Goal: Information Seeking & Learning: Learn about a topic

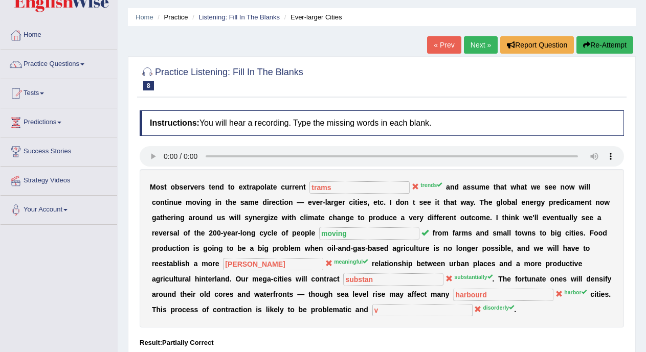
scroll to position [29, 0]
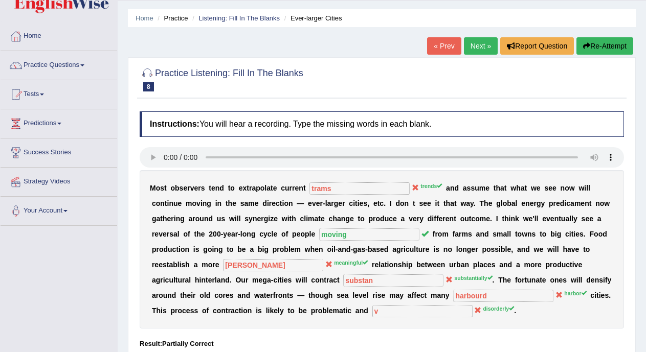
click at [466, 44] on link "Next »" at bounding box center [481, 45] width 34 height 17
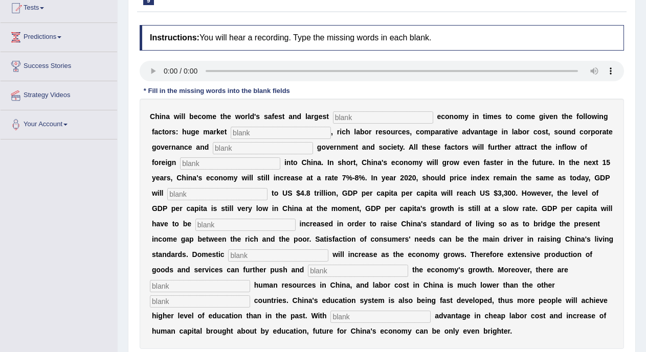
scroll to position [117, 0]
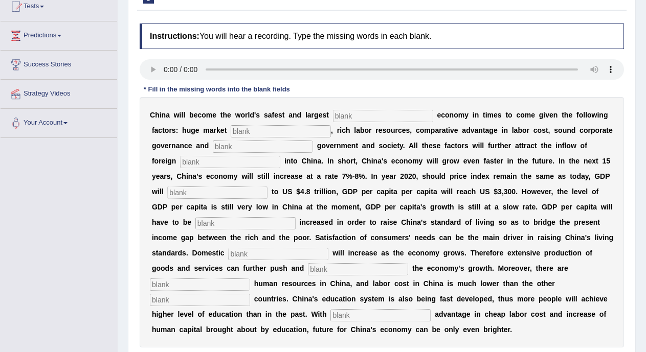
click at [348, 116] on input "text" at bounding box center [383, 116] width 100 height 12
type input "investment"
click at [308, 127] on input "text" at bounding box center [281, 131] width 100 height 12
type input "potencial"
click at [299, 147] on input "text" at bounding box center [263, 147] width 100 height 12
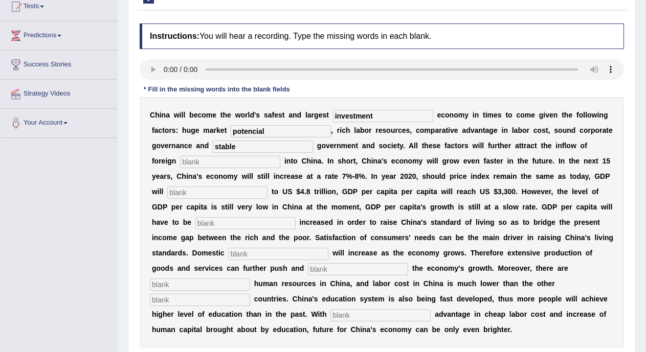
type input "stable"
click at [275, 161] on input "text" at bounding box center [230, 162] width 100 height 12
type input "capital"
click at [259, 186] on div "C h i n a w i l l b e c o m e t h e w o r l d ' s s a f e s t a n d l a r g e s…" at bounding box center [382, 222] width 484 height 251
click at [258, 190] on input "text" at bounding box center [217, 193] width 100 height 12
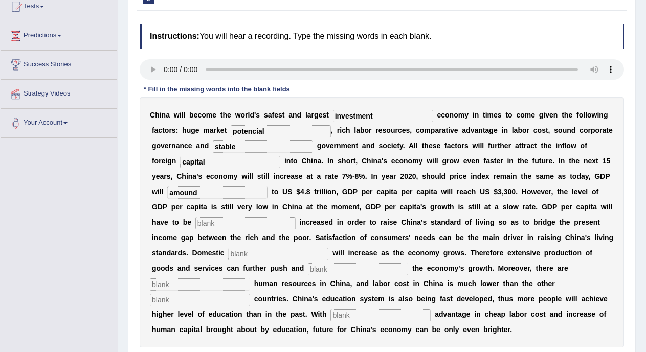
type input "amound"
click at [248, 222] on input "text" at bounding box center [245, 223] width 100 height 12
type input "ferad"
click at [275, 255] on input "text" at bounding box center [278, 254] width 100 height 12
click at [321, 271] on input "text" at bounding box center [358, 269] width 100 height 12
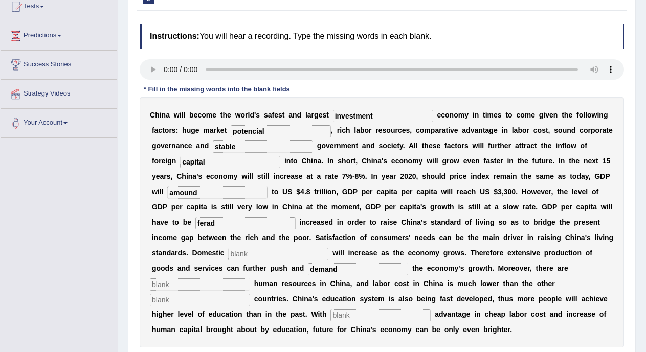
type input "demand"
click at [234, 288] on input "text" at bounding box center [200, 285] width 100 height 12
click at [355, 314] on input "text" at bounding box center [380, 315] width 100 height 12
type input "v"
type input "comperative"
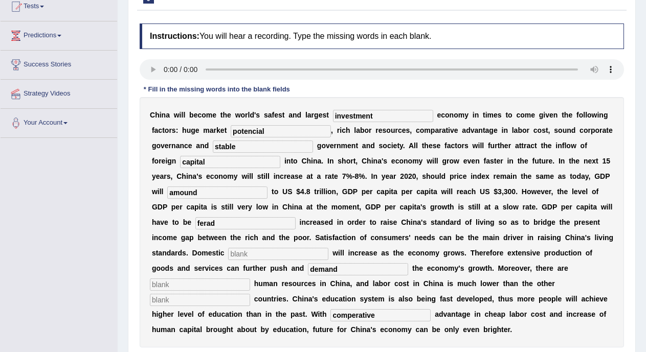
click at [245, 300] on input "text" at bounding box center [200, 300] width 100 height 12
type input "lower"
click at [221, 286] on input "text" at bounding box center [200, 285] width 100 height 12
type input "b"
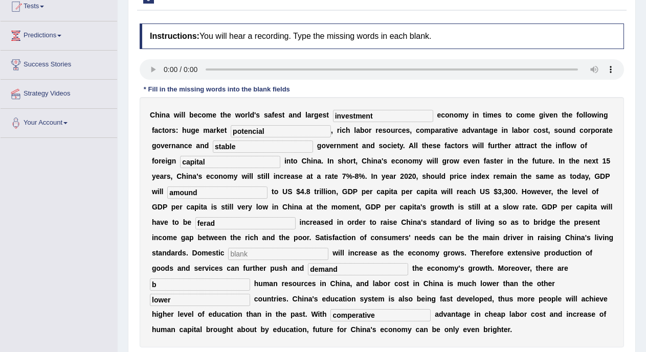
click at [249, 249] on input "text" at bounding box center [278, 254] width 100 height 12
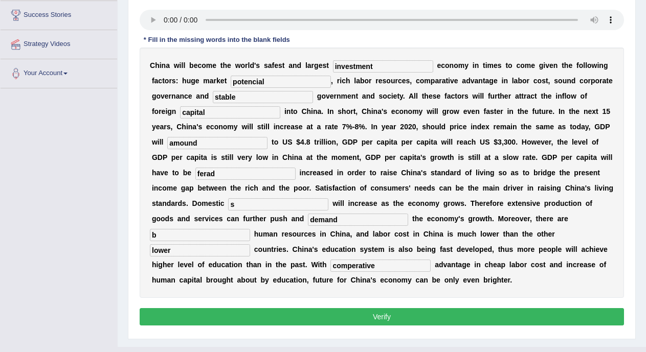
scroll to position [187, 0]
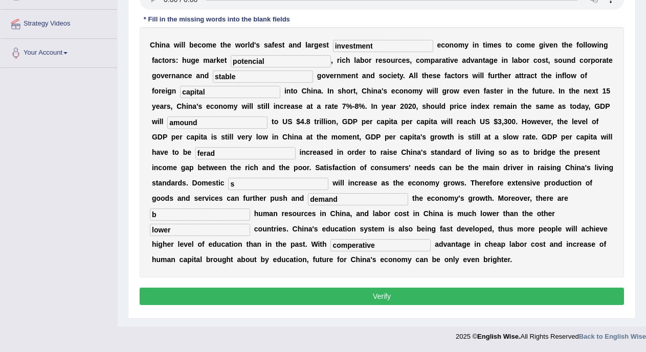
type input "s"
click at [521, 296] on button "Verify" at bounding box center [382, 296] width 484 height 17
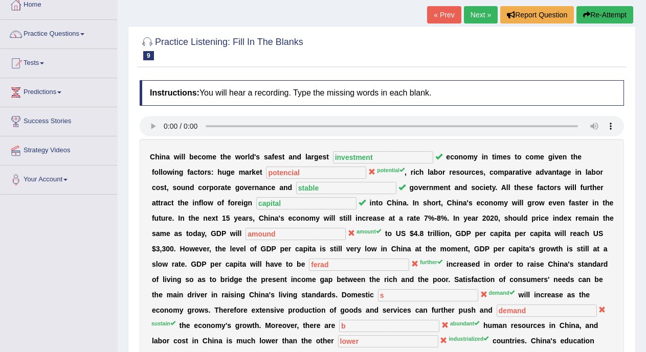
scroll to position [31, 0]
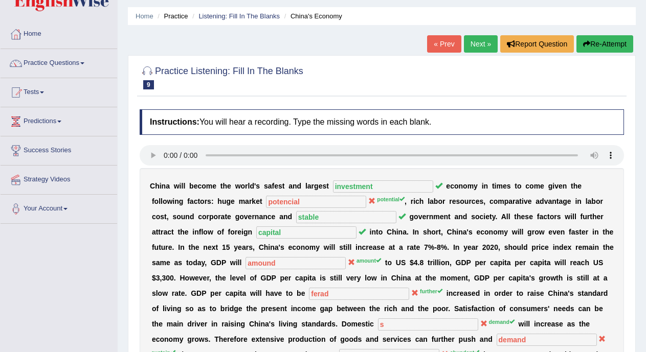
click at [473, 48] on link "Next »" at bounding box center [481, 43] width 34 height 17
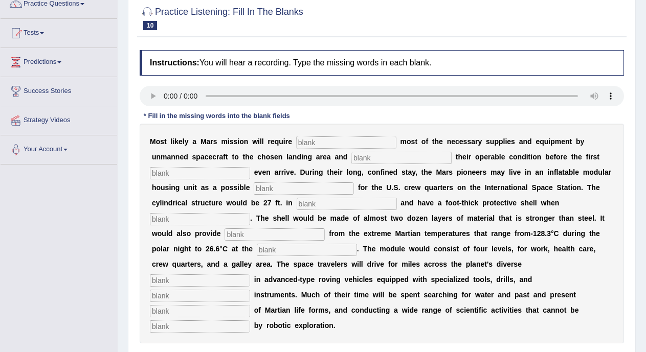
scroll to position [95, 0]
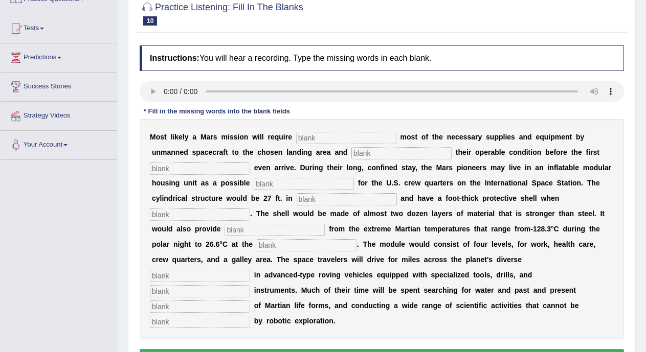
click at [307, 138] on input "text" at bounding box center [346, 138] width 100 height 12
type input "transporting"
click at [371, 153] on input "text" at bounding box center [401, 153] width 100 height 12
type input "conferming"
click at [229, 167] on input "text" at bounding box center [200, 169] width 100 height 12
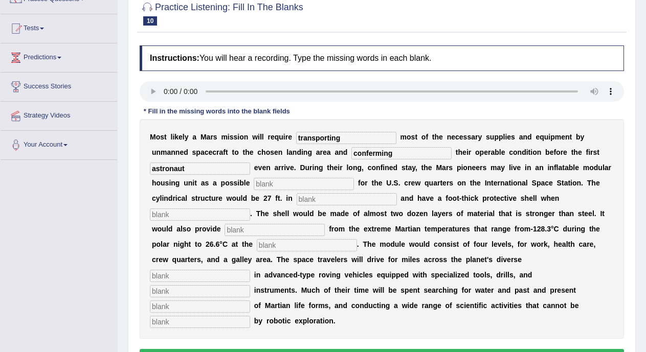
type input "astronaut"
click at [293, 184] on input "text" at bounding box center [304, 184] width 100 height 12
type input "replesment"
click at [312, 191] on div "M o s t l i k e l y a M a r s m i s s i o n w i l l r e q u i r e transporting …" at bounding box center [382, 229] width 484 height 220
click at [312, 195] on input "text" at bounding box center [347, 199] width 100 height 12
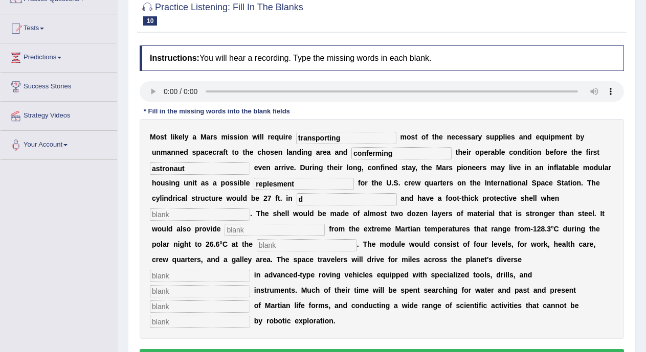
type input "d"
click at [222, 214] on input "text" at bounding box center [200, 215] width 100 height 12
type input "inf"
click at [323, 234] on input "text" at bounding box center [275, 230] width 100 height 12
type input "isalation"
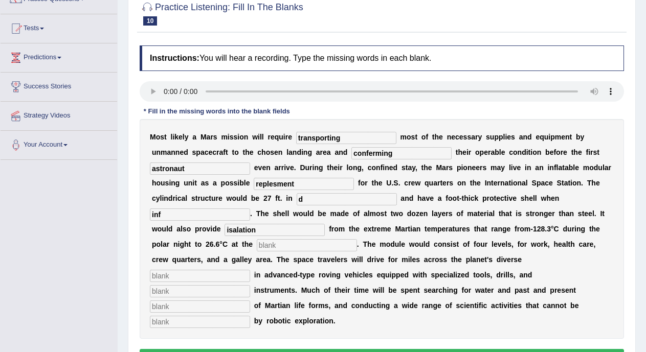
click at [319, 248] on input "text" at bounding box center [307, 245] width 100 height 12
type input "e"
click at [238, 275] on input "text" at bounding box center [200, 276] width 100 height 12
type input "rain"
click at [227, 291] on input "text" at bounding box center [200, 291] width 100 height 12
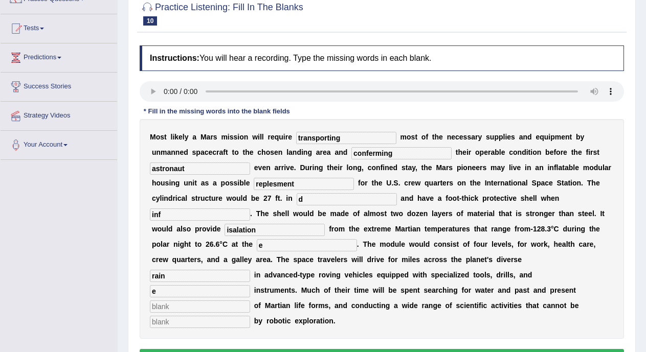
type input "e"
click at [225, 301] on input "text" at bounding box center [200, 307] width 100 height 12
type input "evidents"
click at [183, 287] on input "e" at bounding box center [200, 291] width 100 height 12
click at [279, 242] on input "e" at bounding box center [307, 245] width 100 height 12
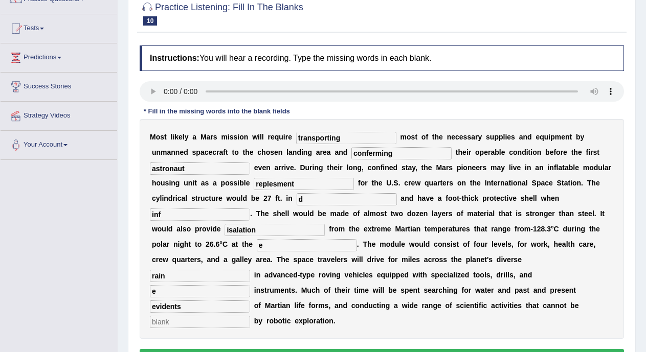
click at [279, 242] on input "e" at bounding box center [307, 245] width 100 height 12
type input "quarters"
click at [213, 319] on input "text" at bounding box center [200, 322] width 100 height 12
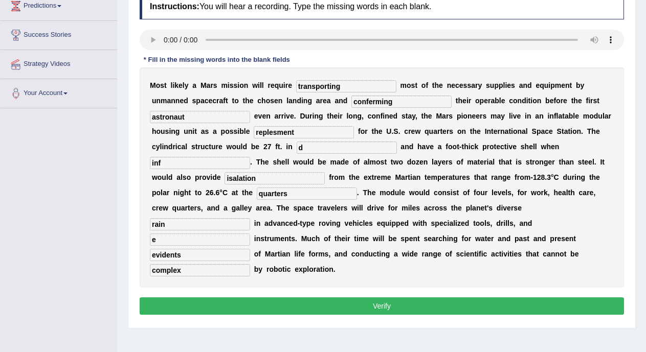
scroll to position [153, 0]
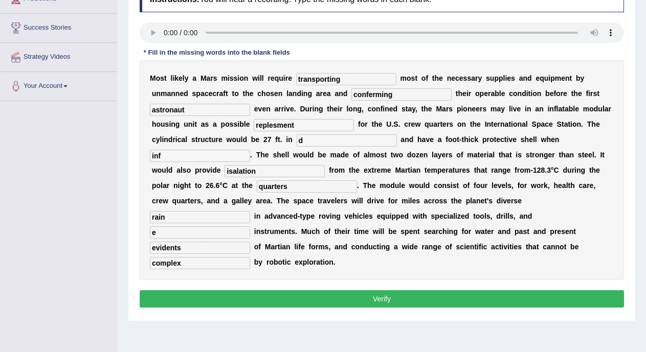
type input "complex"
click at [540, 296] on button "Verify" at bounding box center [382, 298] width 484 height 17
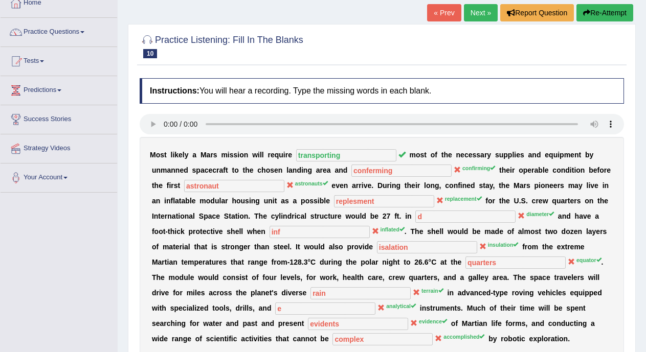
scroll to position [41, 0]
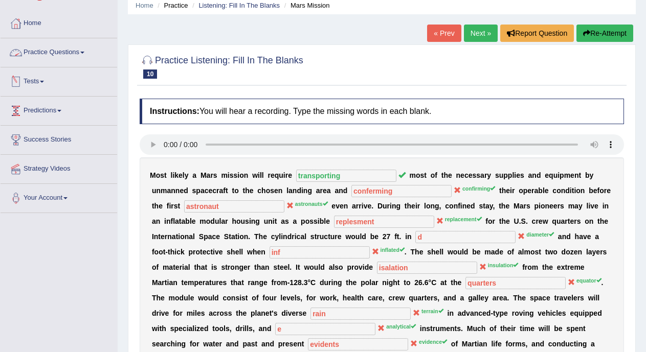
click at [56, 50] on link "Practice Questions" at bounding box center [59, 51] width 117 height 26
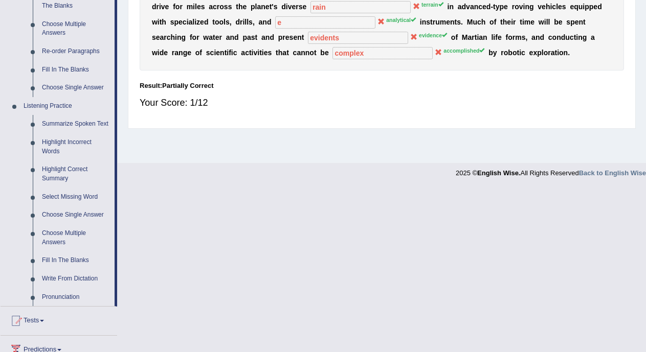
scroll to position [347, 0]
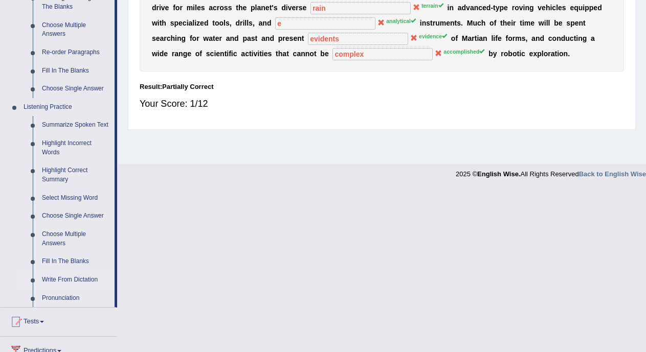
click at [84, 278] on link "Write From Dictation" at bounding box center [75, 280] width 77 height 18
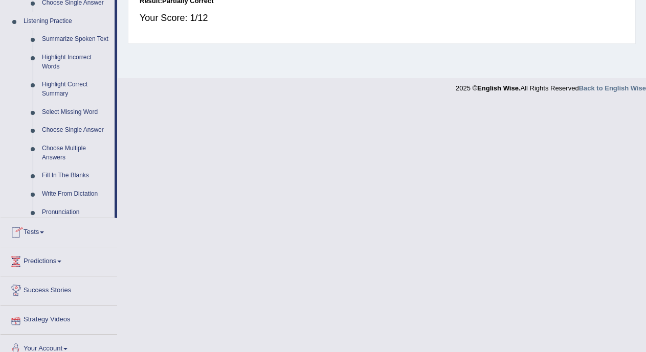
scroll to position [449, 0]
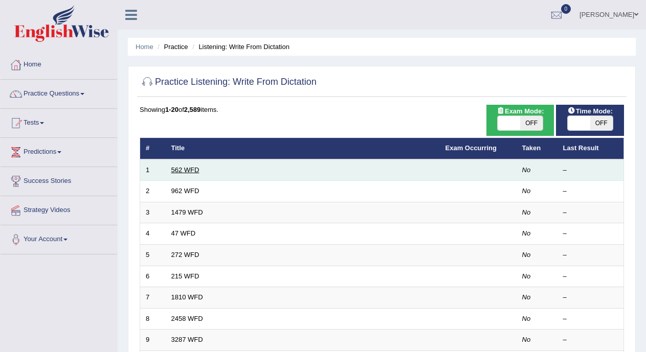
click at [198, 168] on link "562 WFD" at bounding box center [185, 170] width 28 height 8
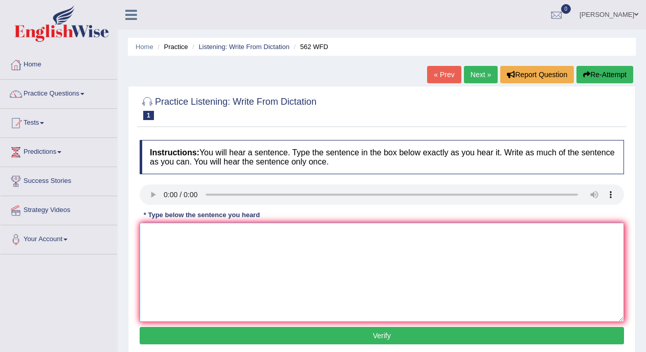
click at [142, 298] on textarea at bounding box center [382, 272] width 484 height 99
type textarea "The gap between the is not degress."
click at [248, 329] on button "Verify" at bounding box center [382, 335] width 484 height 17
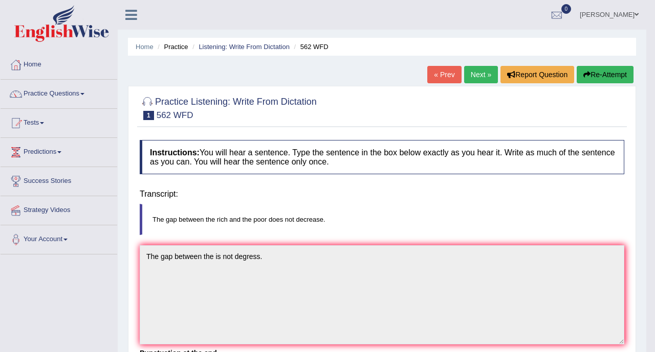
click at [248, 329] on div "Home Practice Listening: Write From Dictation 562 WFD « Prev Next » Report Ques…" at bounding box center [382, 255] width 528 height 511
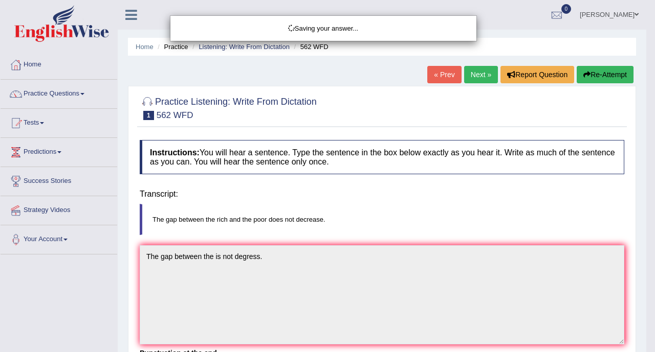
click at [248, 329] on body "Toggle navigation Home Practice Questions Speaking Practice Read Aloud Repeat S…" at bounding box center [327, 176] width 655 height 352
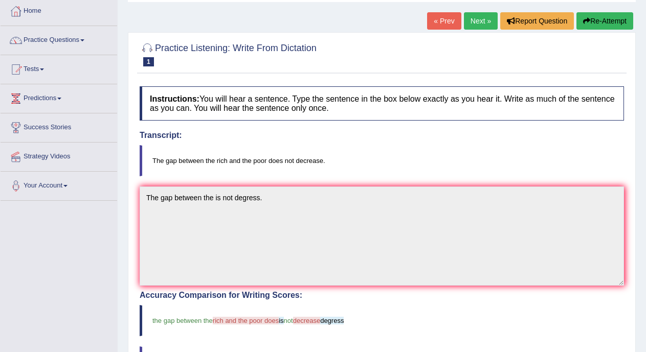
scroll to position [53, 0]
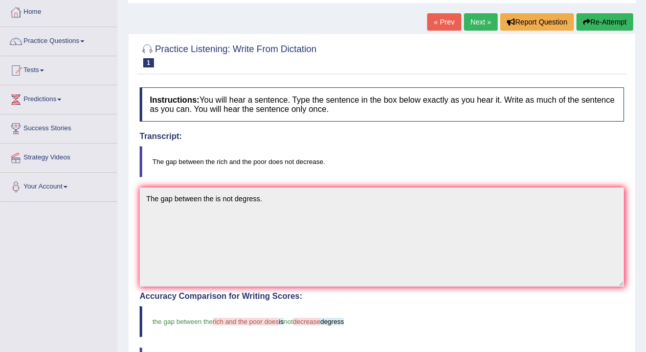
click at [477, 23] on link "Next »" at bounding box center [481, 21] width 34 height 17
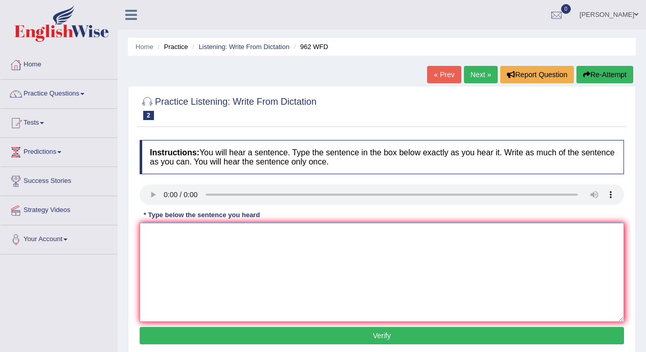
click at [163, 236] on textarea at bounding box center [382, 272] width 484 height 99
type textarea "If you have nay question about your exam please [PERSON_NAME] the hand."
click at [190, 335] on button "Verify" at bounding box center [382, 335] width 484 height 17
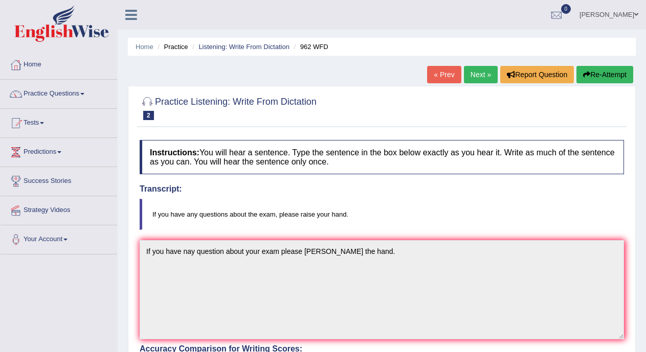
click at [475, 75] on link "Next »" at bounding box center [481, 74] width 34 height 17
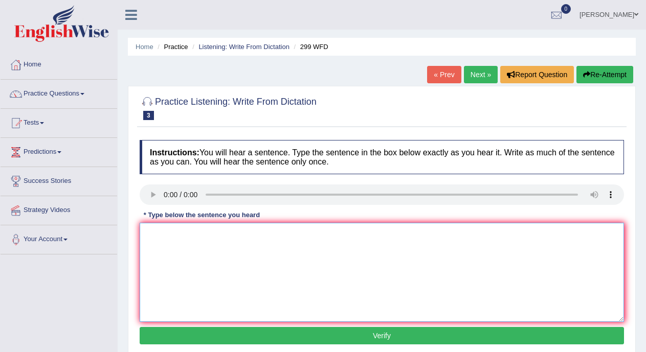
click at [165, 225] on textarea at bounding box center [382, 272] width 484 height 99
type textarea "Student represented will be visited the clasess classes with the forms."
click at [245, 333] on button "Verify" at bounding box center [382, 335] width 484 height 17
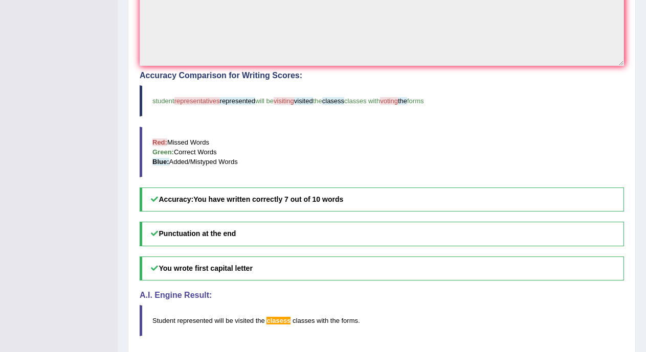
scroll to position [276, 0]
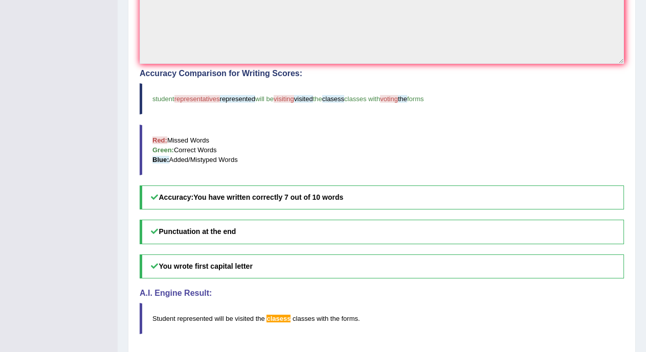
click at [644, 254] on div "Home Practice Listening: Write From Dictation 299 WFD « Prev Next » Report Ques…" at bounding box center [382, 42] width 528 height 637
drag, startPoint x: 644, startPoint y: 254, endPoint x: 654, endPoint y: 218, distance: 37.0
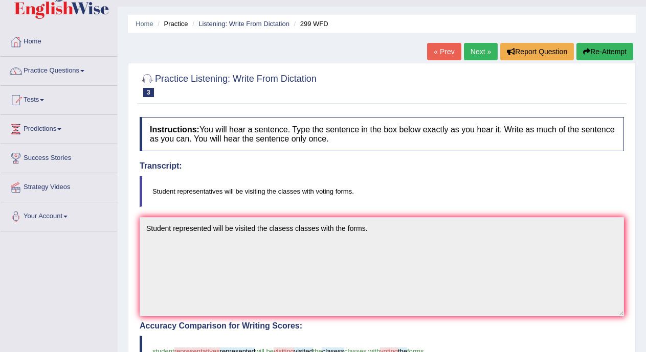
scroll to position [0, 0]
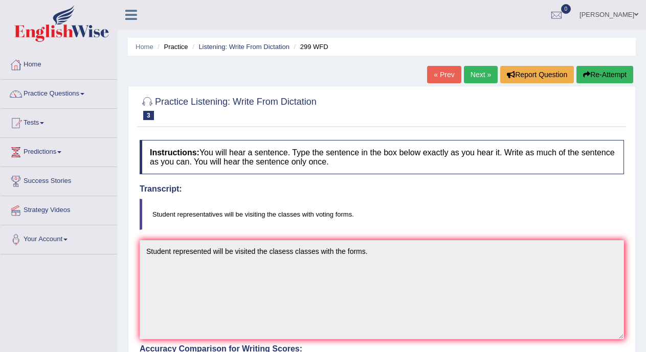
click at [472, 78] on link "Next »" at bounding box center [481, 74] width 34 height 17
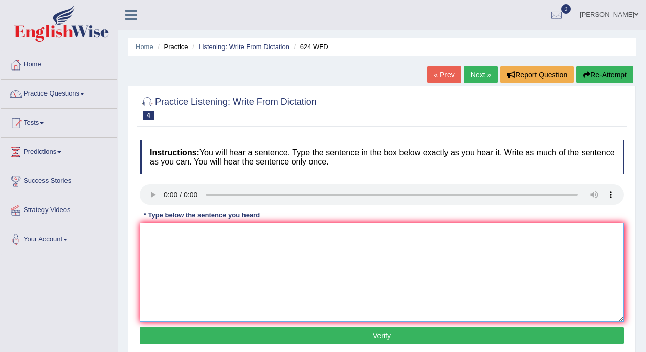
click at [172, 261] on textarea at bounding box center [382, 272] width 484 height 99
click at [154, 232] on textarea "Allcourses" at bounding box center [382, 272] width 484 height 99
click at [208, 236] on textarea "All courses" at bounding box center [382, 272] width 484 height 99
click at [215, 234] on textarea "All courses help to aproved" at bounding box center [382, 272] width 484 height 99
click at [286, 237] on textarea "All courses help to aproved" at bounding box center [382, 272] width 484 height 99
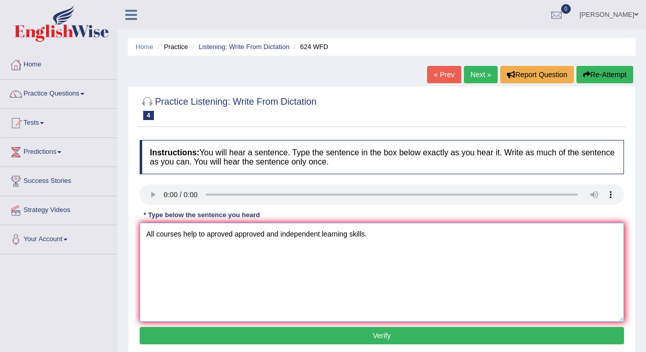
type textarea "All courses help to aproved approved and independent learning skills."
click at [305, 334] on button "Verify" at bounding box center [382, 335] width 484 height 17
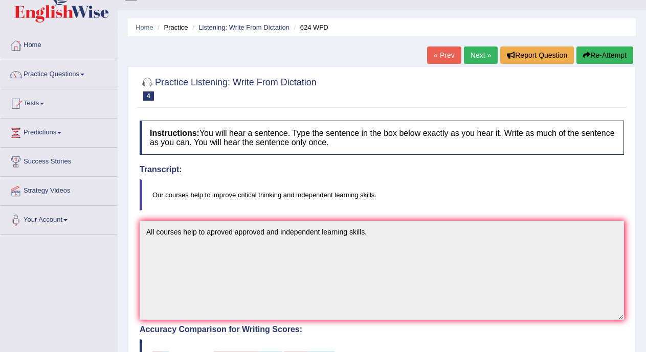
scroll to position [14, 0]
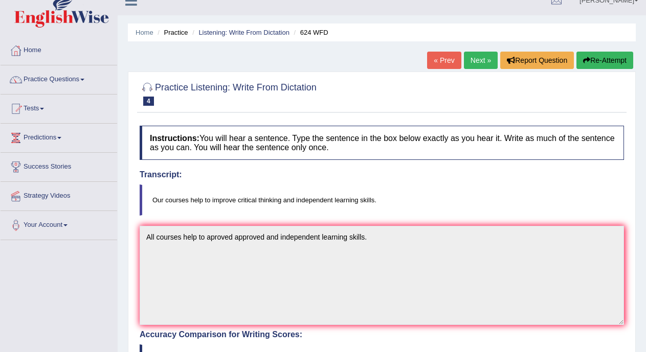
click at [477, 60] on link "Next »" at bounding box center [481, 60] width 34 height 17
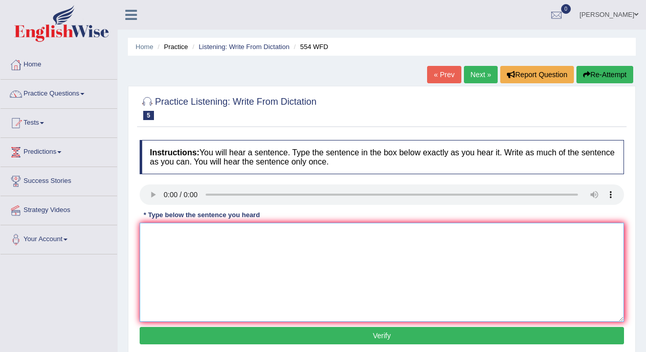
click at [166, 233] on textarea at bounding box center [382, 272] width 484 height 99
type textarea "We are able to working all are the team."
click at [200, 330] on button "Verify" at bounding box center [382, 335] width 484 height 17
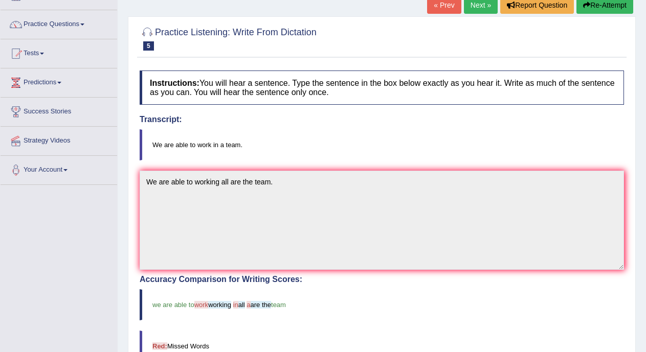
scroll to position [63, 0]
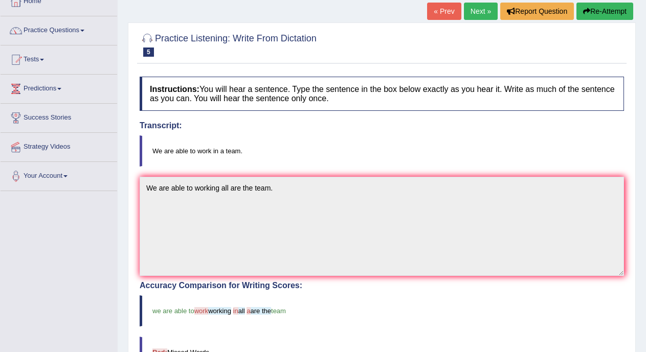
click at [467, 14] on link "Next »" at bounding box center [481, 11] width 34 height 17
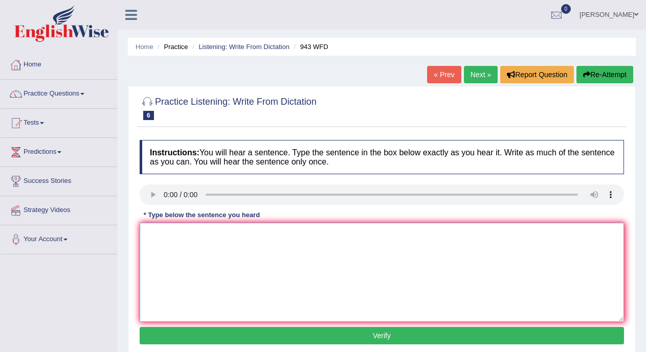
click at [161, 239] on textarea at bounding box center [382, 272] width 484 height 99
type textarea "Forming method are the cross development recently."
click at [193, 335] on button "Verify" at bounding box center [382, 335] width 484 height 17
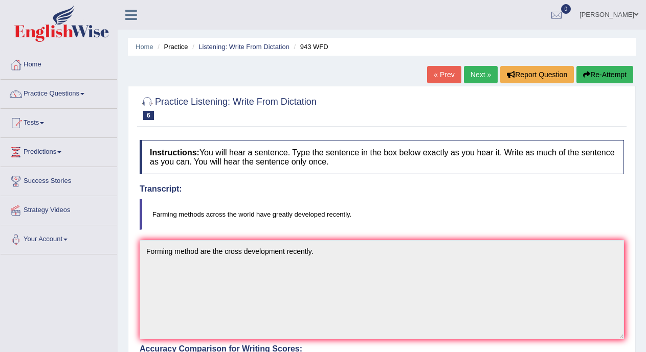
click at [470, 74] on link "Next »" at bounding box center [481, 74] width 34 height 17
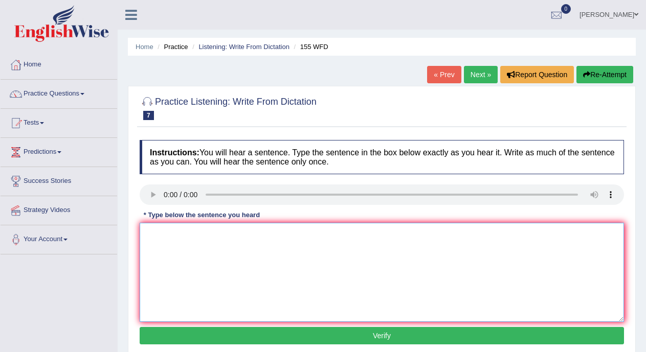
click at [161, 258] on textarea at bounding box center [382, 272] width 484 height 99
click at [161, 257] on textarea "Importand details from for the arguments are missing and the summary." at bounding box center [382, 272] width 484 height 99
type textarea "Importand details from for the arguments are missing and the summary."
click at [199, 332] on button "Verify" at bounding box center [382, 335] width 484 height 17
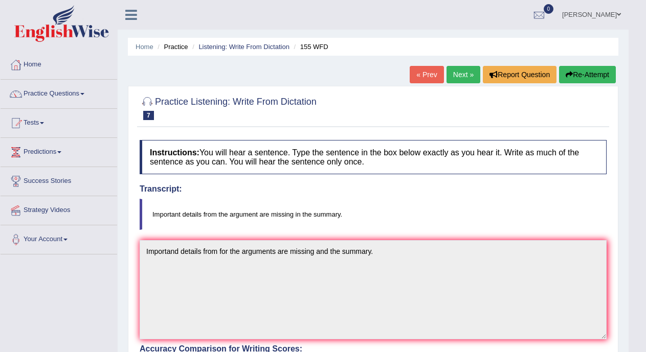
click at [468, 74] on link "Next »" at bounding box center [463, 74] width 34 height 17
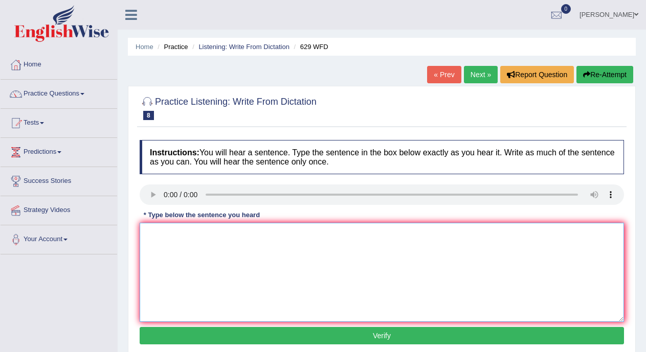
click at [179, 257] on textarea at bounding box center [382, 272] width 484 height 99
type textarea "["
type textarea "Please provide the report are suported ideas are the arguments."
click at [205, 331] on button "Verify" at bounding box center [382, 335] width 484 height 17
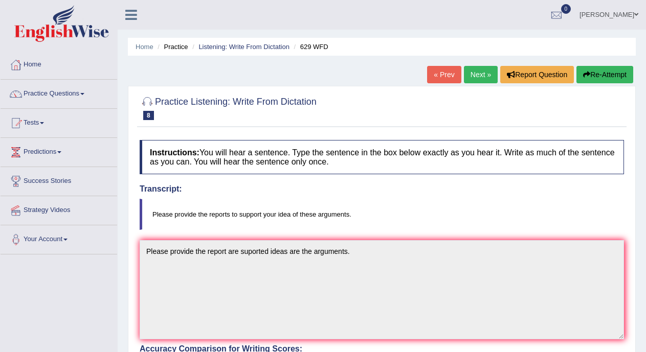
click at [480, 79] on link "Next »" at bounding box center [481, 74] width 34 height 17
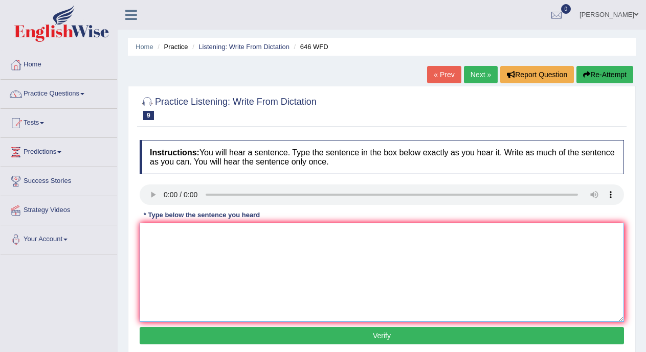
click at [157, 235] on textarea at bounding box center [382, 272] width 484 height 99
type textarea "The industry of the revolution in Europe will be technology."
click at [182, 332] on button "Verify" at bounding box center [382, 335] width 484 height 17
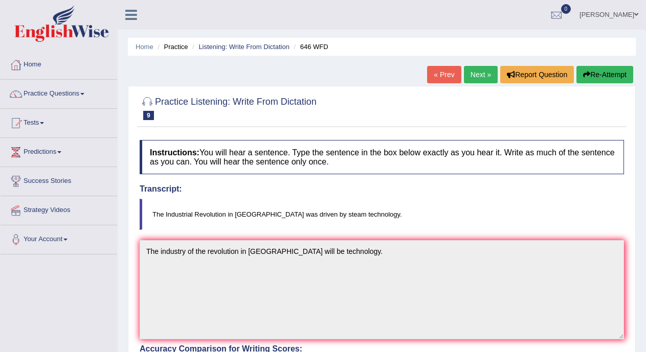
click at [470, 77] on link "Next »" at bounding box center [481, 74] width 34 height 17
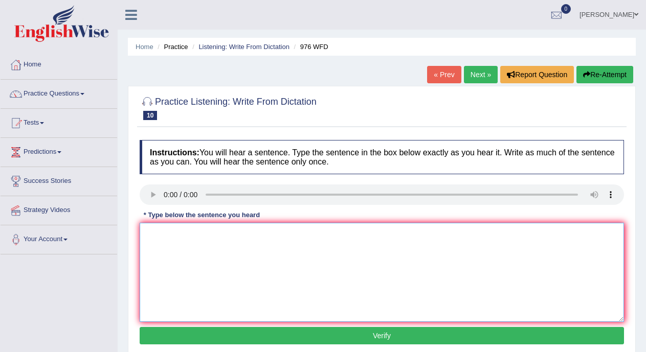
click at [166, 235] on textarea at bounding box center [382, 272] width 484 height 99
type textarea "The study of the economy is the tricky subject subjects of the reserches."
click at [261, 333] on button "Verify" at bounding box center [382, 335] width 484 height 17
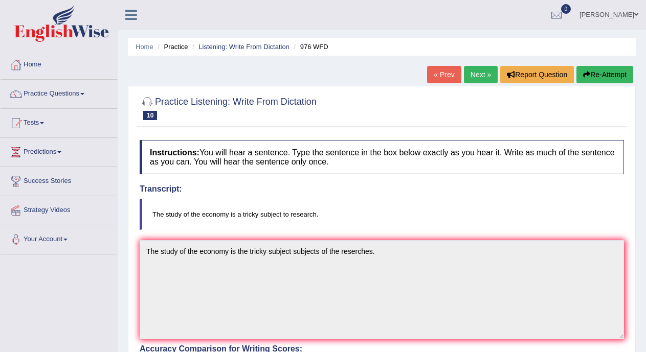
click at [481, 77] on link "Next »" at bounding box center [481, 74] width 34 height 17
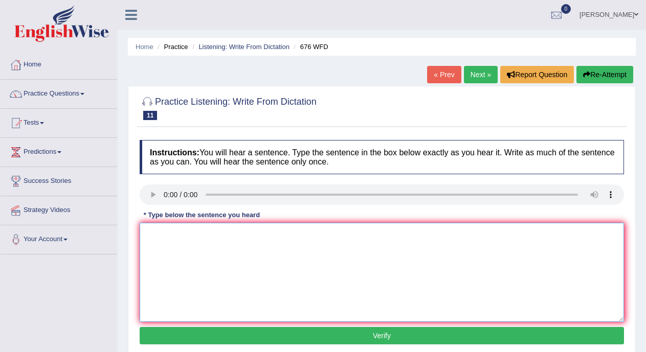
click at [163, 236] on textarea at bounding box center [382, 272] width 484 height 99
click at [188, 242] on textarea "University" at bounding box center [382, 272] width 484 height 99
click at [187, 231] on textarea "University" at bounding box center [382, 272] width 484 height 99
type textarea "University grands grand for the reserch subject subjects."
click at [284, 341] on button "Verify" at bounding box center [382, 335] width 484 height 17
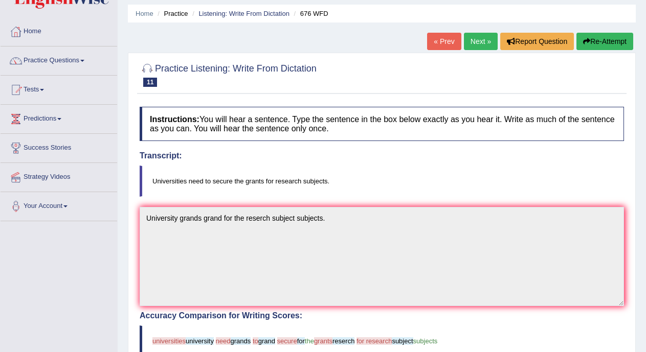
scroll to position [12, 0]
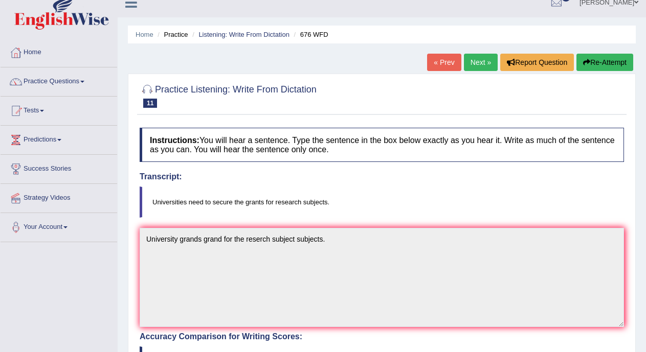
click at [482, 64] on link "Next »" at bounding box center [481, 62] width 34 height 17
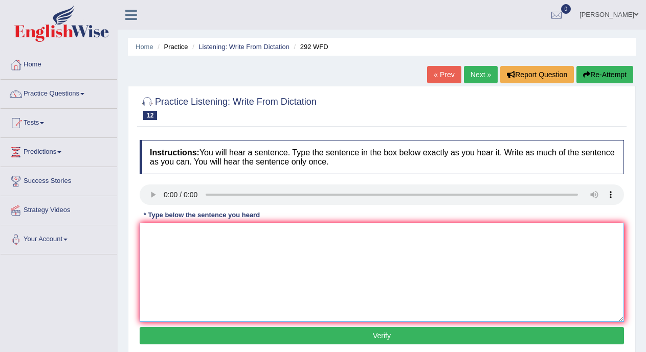
click at [169, 233] on textarea at bounding box center [382, 272] width 484 height 99
click at [191, 234] on textarea "Some people" at bounding box center [382, 272] width 484 height 99
click at [211, 233] on textarea "Some people that arge the education is not important." at bounding box center [382, 272] width 484 height 99
click at [212, 235] on textarea "Some people that age the education is not important." at bounding box center [382, 272] width 484 height 99
click at [218, 233] on textarea "Some people that agre the education is not important." at bounding box center [382, 272] width 484 height 99
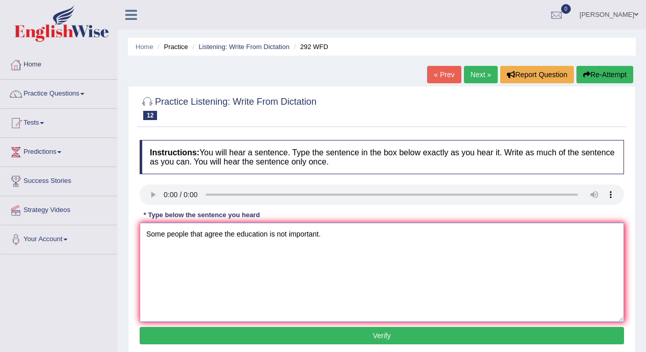
type textarea "Some people that agree the education is not important."
click at [243, 333] on button "Verify" at bounding box center [382, 335] width 484 height 17
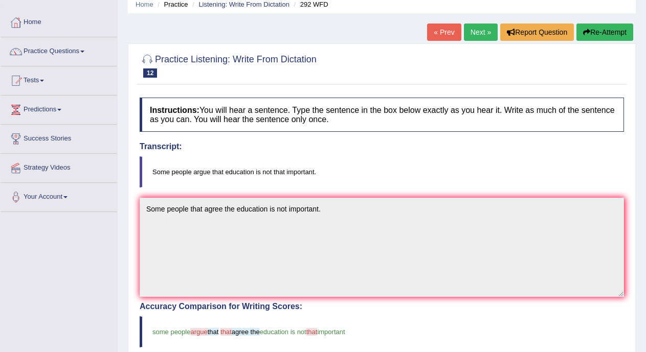
scroll to position [10, 0]
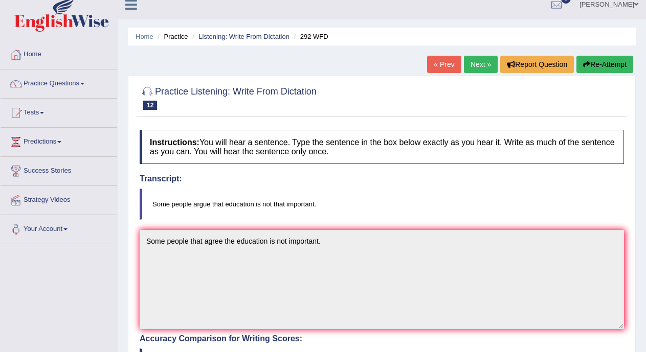
click at [476, 66] on link "Next »" at bounding box center [481, 64] width 34 height 17
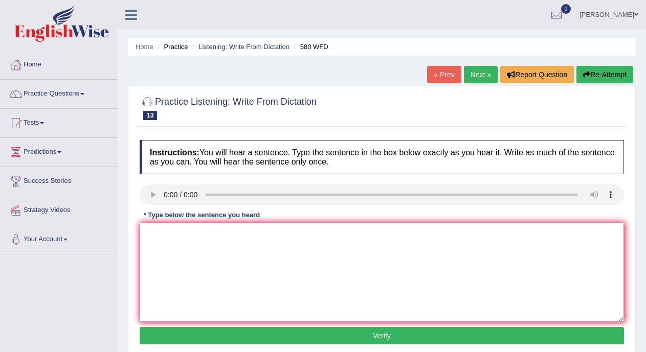
click at [161, 242] on textarea at bounding box center [382, 272] width 484 height 99
type textarea "You can use your laptop on the lecture."
click at [199, 333] on button "Verify" at bounding box center [382, 335] width 484 height 17
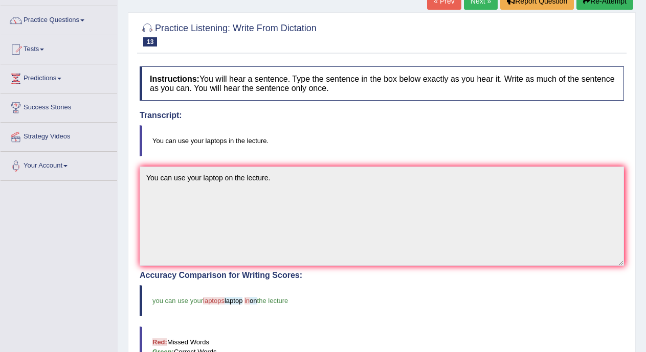
scroll to position [55, 0]
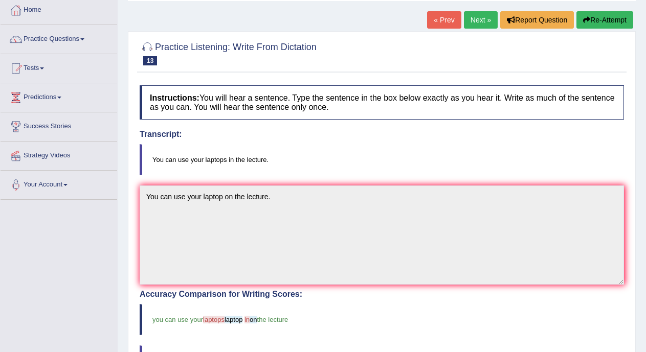
click at [477, 18] on link "Next »" at bounding box center [481, 19] width 34 height 17
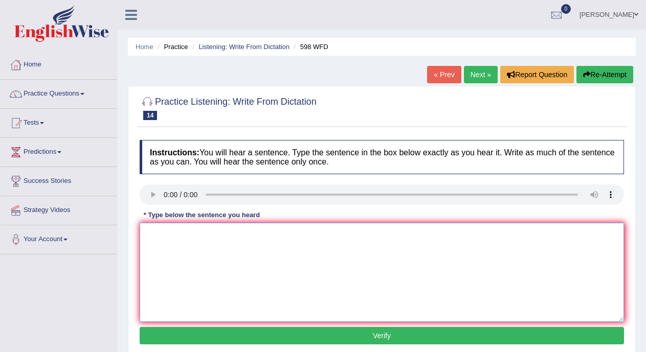
click at [165, 253] on textarea at bounding box center [382, 272] width 484 height 99
type textarea "c"
click at [257, 233] on textarea "Check the website if you are lookin for the" at bounding box center [382, 272] width 484 height 99
click at [300, 237] on textarea "Check the website if you are looking for the" at bounding box center [382, 272] width 484 height 99
type textarea "Check the website if you are looking for the dyscount text books book."
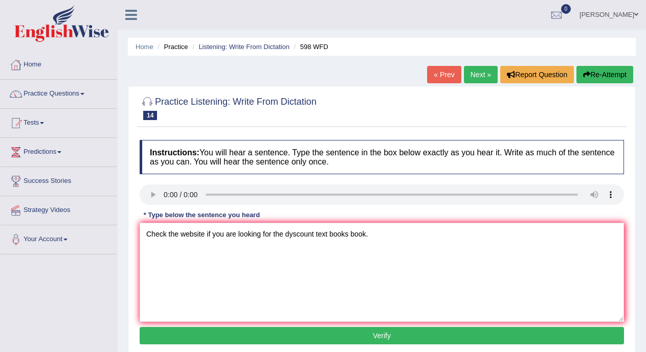
click at [303, 330] on button "Verify" at bounding box center [382, 335] width 484 height 17
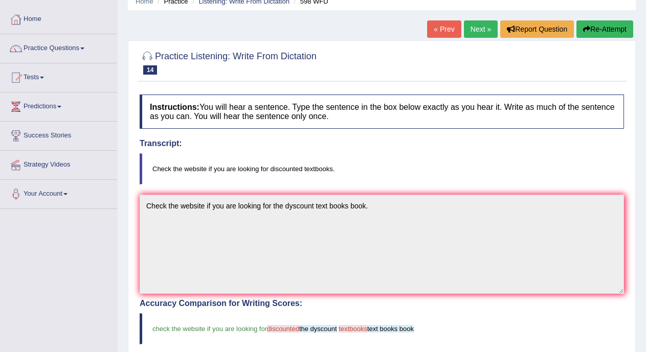
scroll to position [43, 0]
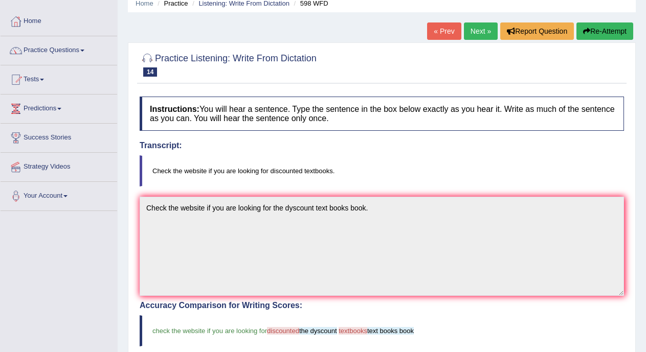
click at [472, 27] on link "Next »" at bounding box center [481, 31] width 34 height 17
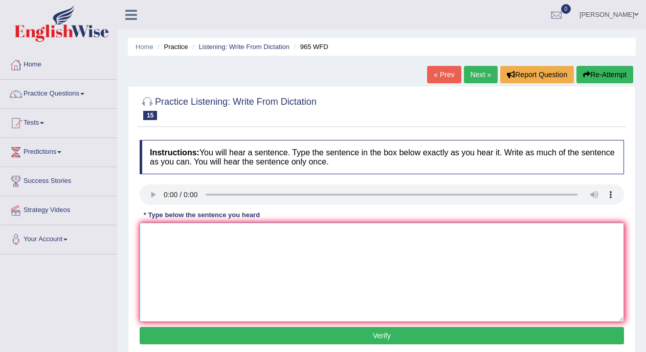
click at [154, 234] on textarea at bounding box center [382, 272] width 484 height 99
type textarea "y"
click at [178, 238] on textarea "You can" at bounding box center [382, 272] width 484 height 99
click at [178, 228] on textarea "You can" at bounding box center [382, 272] width 484 height 99
click at [187, 235] on textarea "You must to" at bounding box center [382, 272] width 484 height 99
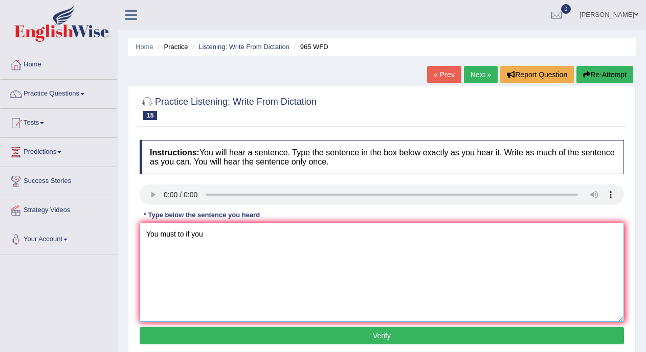
click at [177, 233] on textarea "You must to if you" at bounding box center [382, 272] width 484 height 99
click at [227, 237] on textarea "You must answer securiteto if you" at bounding box center [382, 272] width 484 height 99
click at [336, 235] on textarea "You must answer securite question questions to if you" at bounding box center [382, 272] width 484 height 99
type textarea "You must answer securite question questions when you reserches your passwort pa…"
click at [350, 333] on button "Verify" at bounding box center [382, 335] width 484 height 17
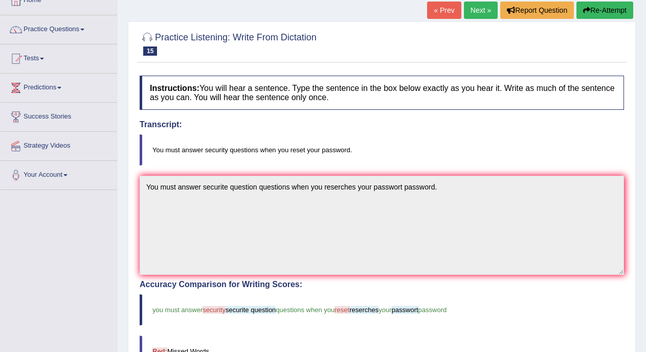
scroll to position [43, 0]
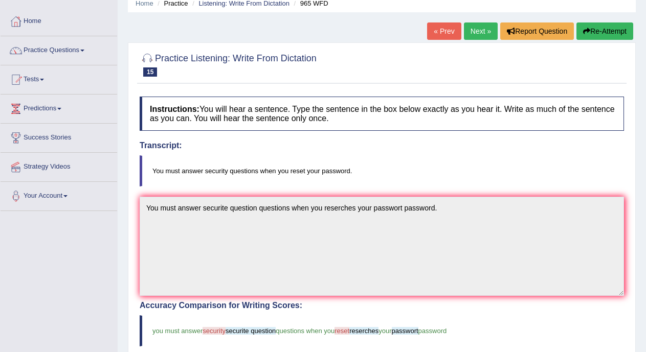
click at [484, 30] on link "Next »" at bounding box center [481, 31] width 34 height 17
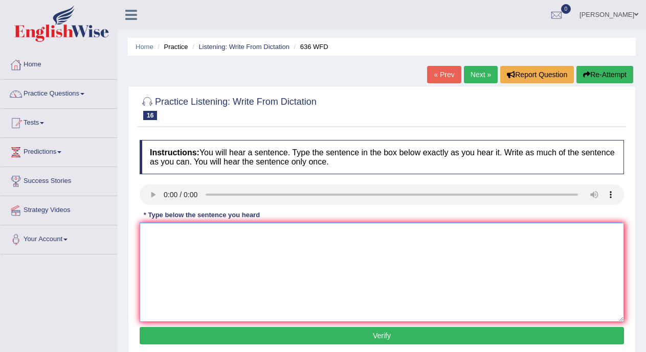
click at [155, 236] on textarea at bounding box center [382, 272] width 484 height 99
click at [473, 73] on link "Next »" at bounding box center [481, 74] width 34 height 17
click at [156, 250] on textarea at bounding box center [382, 272] width 484 height 99
type textarea "r"
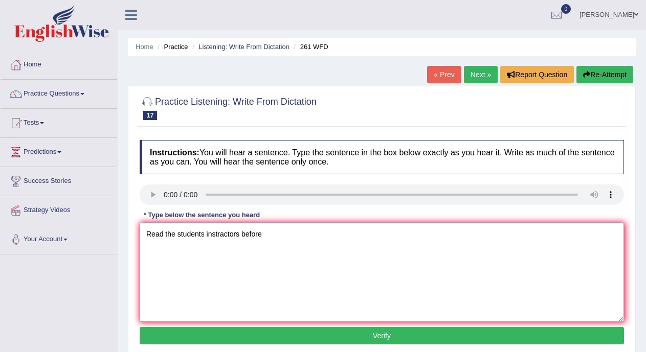
click at [206, 234] on textarea "Read the students instractors before" at bounding box center [382, 272] width 484 height 99
click at [290, 240] on textarea "Read the students safety instractors before" at bounding box center [382, 272] width 484 height 99
click at [319, 235] on textarea "Read the students safety instractors before using" at bounding box center [382, 272] width 484 height 99
type textarea "Read the students safety instractors before using any equipment in the shop sho…"
click at [334, 333] on button "Verify" at bounding box center [382, 335] width 484 height 17
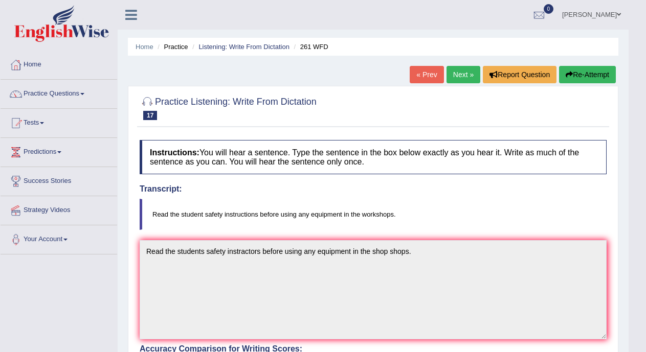
click at [455, 74] on link "Next »" at bounding box center [463, 74] width 34 height 17
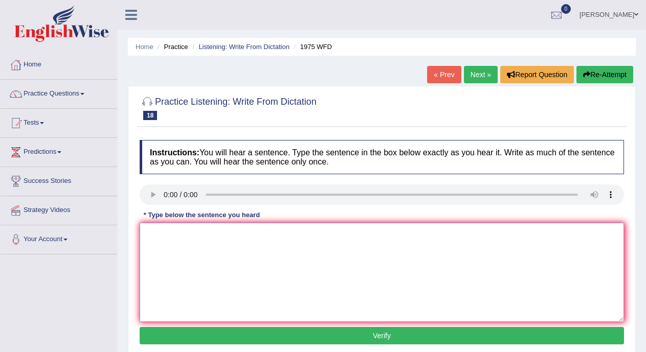
click at [162, 243] on textarea at bounding box center [382, 272] width 484 height 99
click at [155, 238] on textarea at bounding box center [382, 272] width 484 height 99
type textarea "h"
click at [205, 237] on textarea "He analise study" at bounding box center [382, 272] width 484 height 99
type textarea "He analise study best of the promised."
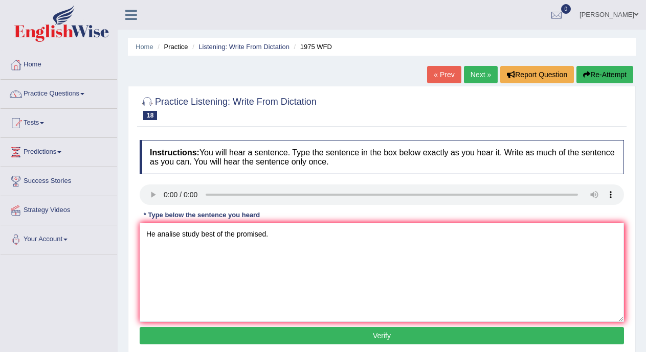
click at [229, 335] on button "Verify" at bounding box center [382, 335] width 484 height 17
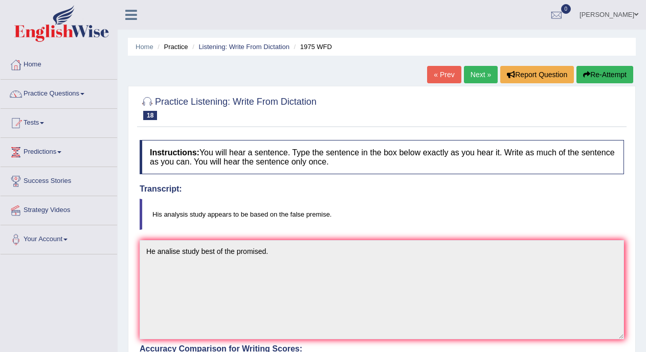
click at [481, 76] on link "Next »" at bounding box center [481, 74] width 34 height 17
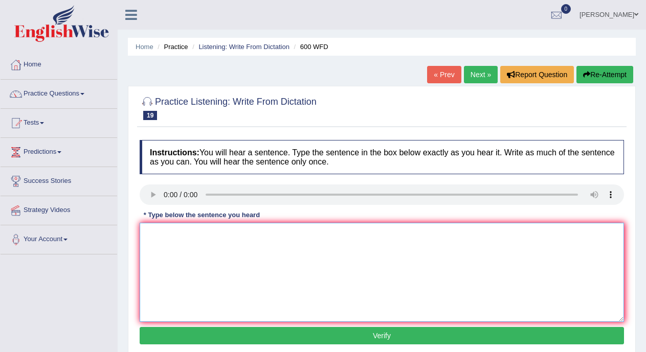
click at [157, 238] on textarea at bounding box center [382, 272] width 484 height 99
click at [250, 233] on textarea "Coni students will be aplications forms." at bounding box center [382, 272] width 484 height 99
type textarea "Coni students will be aplications applocations forms."
click at [275, 339] on button "Verify" at bounding box center [382, 335] width 484 height 17
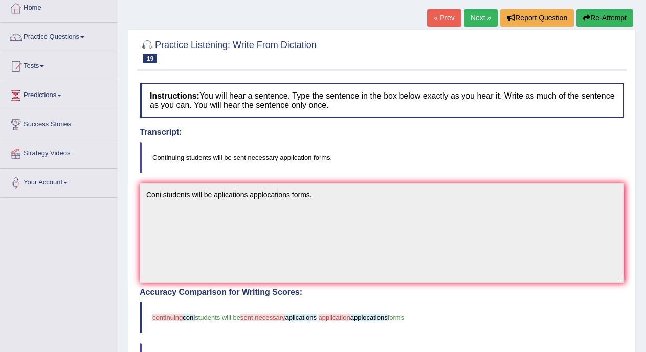
scroll to position [56, 0]
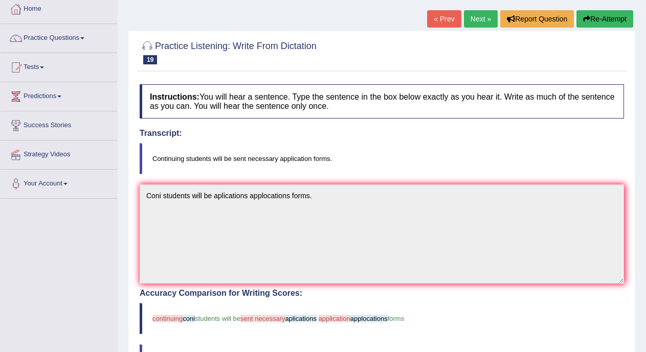
click at [479, 18] on link "Next »" at bounding box center [481, 18] width 34 height 17
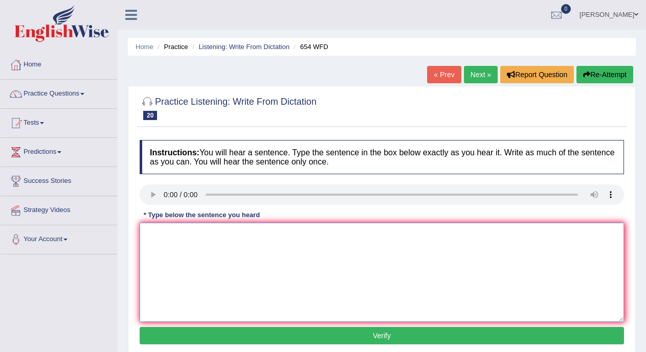
click at [157, 237] on textarea at bounding box center [382, 272] width 484 height 99
click at [232, 235] on textarea "The study show shows the people" at bounding box center [382, 272] width 484 height 99
click at [296, 235] on textarea "The study show shows the Hongkong people" at bounding box center [382, 272] width 484 height 99
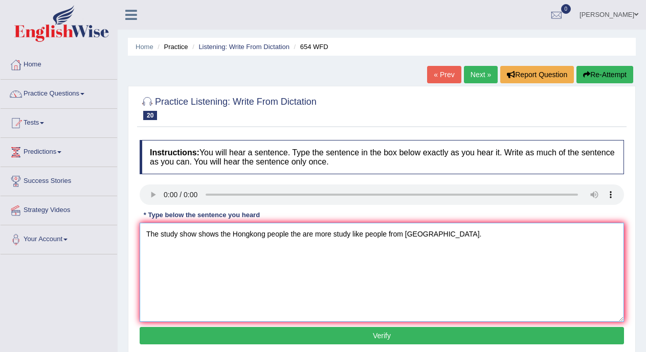
type textarea "The study show shows the Hongkong people the are more study like people from As…"
click at [308, 328] on button "Verify" at bounding box center [382, 335] width 484 height 17
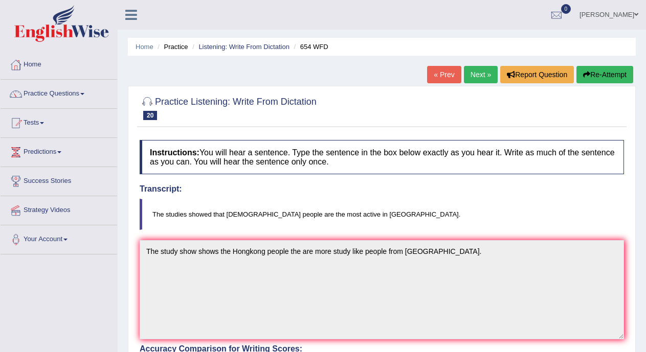
click at [479, 79] on link "Next »" at bounding box center [481, 74] width 34 height 17
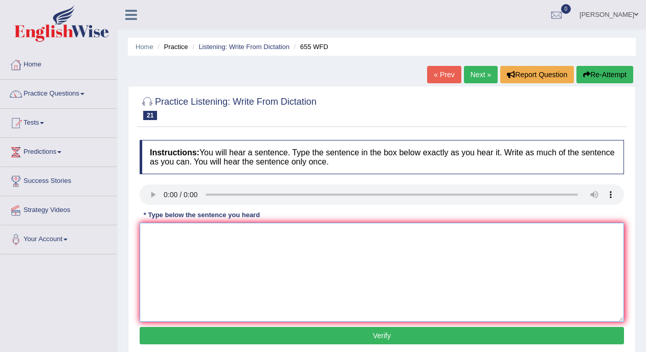
click at [173, 287] on textarea at bounding box center [382, 272] width 484 height 99
click at [203, 239] on textarea "The teacher" at bounding box center [382, 272] width 484 height 99
click at [210, 234] on textarea "The teacher training icluded the classes." at bounding box center [382, 272] width 484 height 99
type textarea "The teacher training trainning icluded the classes."
click at [253, 332] on button "Verify" at bounding box center [382, 335] width 484 height 17
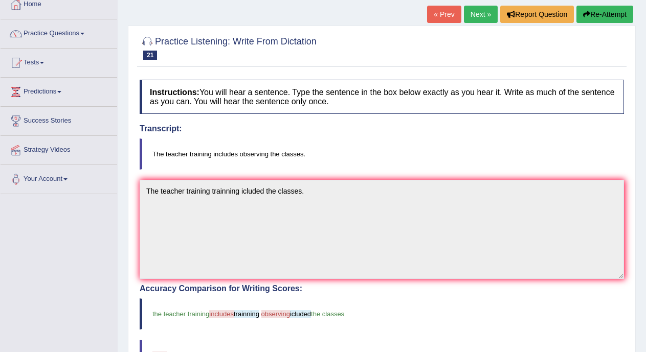
scroll to position [51, 0]
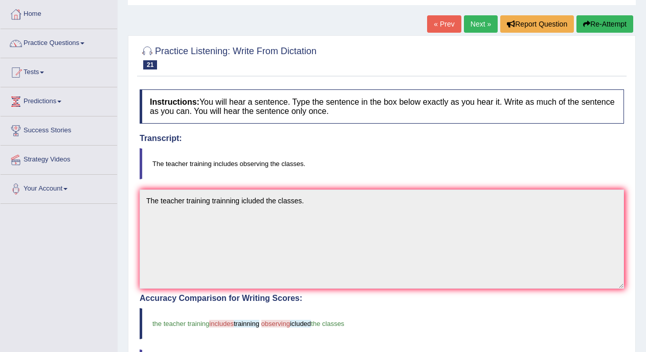
click at [468, 26] on link "Next »" at bounding box center [481, 23] width 34 height 17
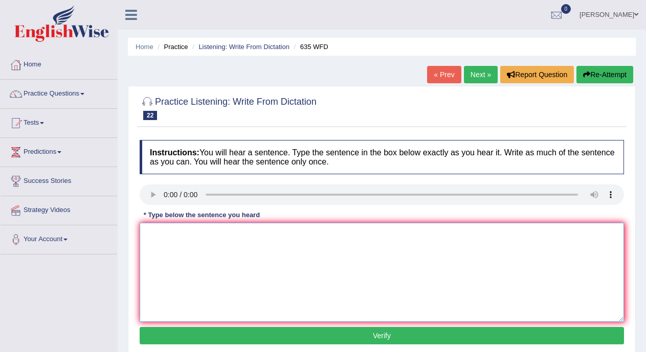
click at [153, 242] on textarea at bounding box center [382, 272] width 484 height 99
click at [165, 231] on textarea "The" at bounding box center [382, 272] width 484 height 99
click at [204, 235] on textarea "The sience library is located on the second [PERSON_NAME] library." at bounding box center [382, 272] width 484 height 99
type textarea "The sience library liberary is located on the second [PERSON_NAME] library."
click at [251, 338] on button "Verify" at bounding box center [382, 335] width 484 height 17
